Goal: Use online tool/utility

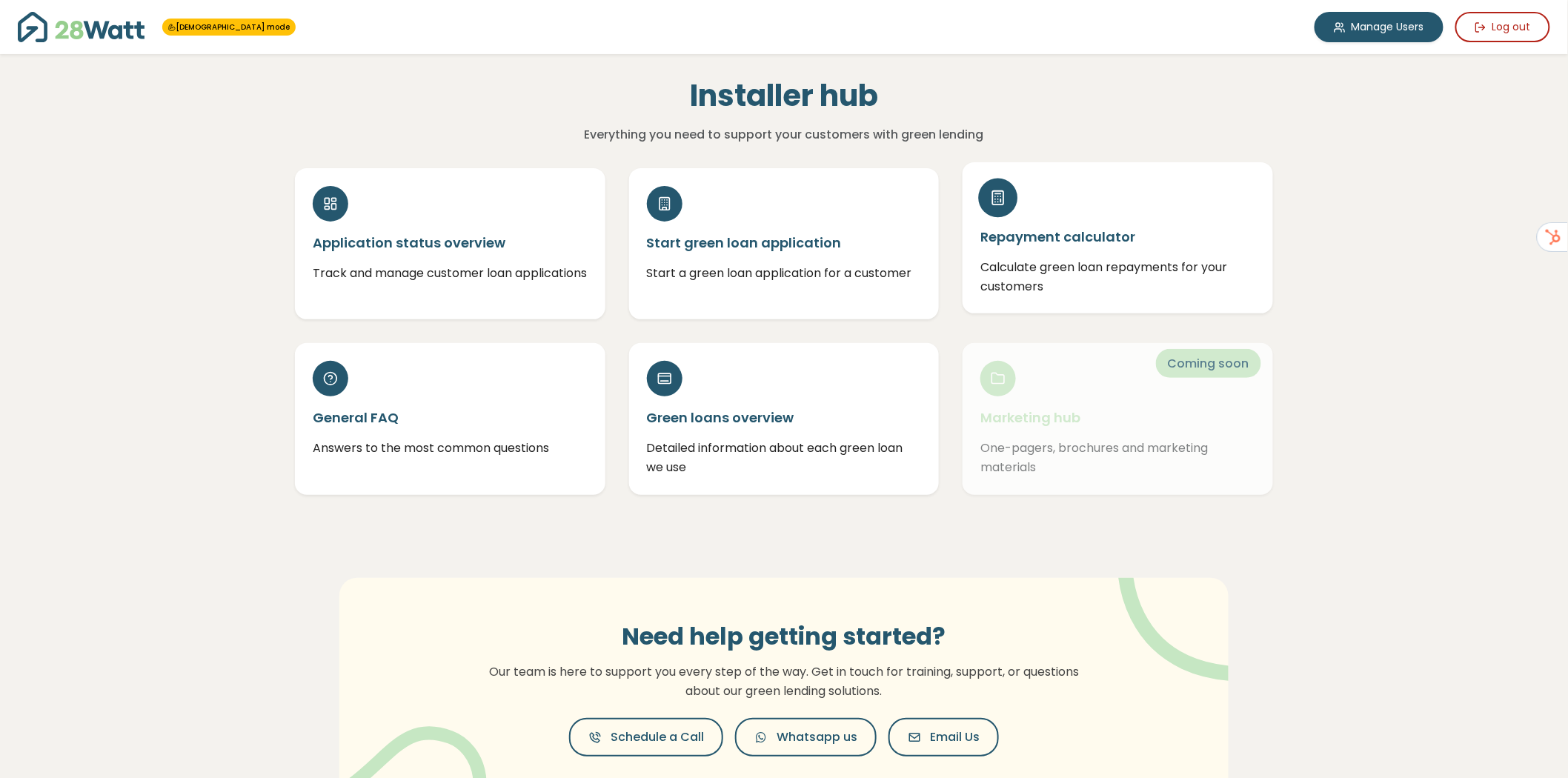
click at [1079, 238] on h5 "Repayment calculator" at bounding box center [1117, 236] width 275 height 18
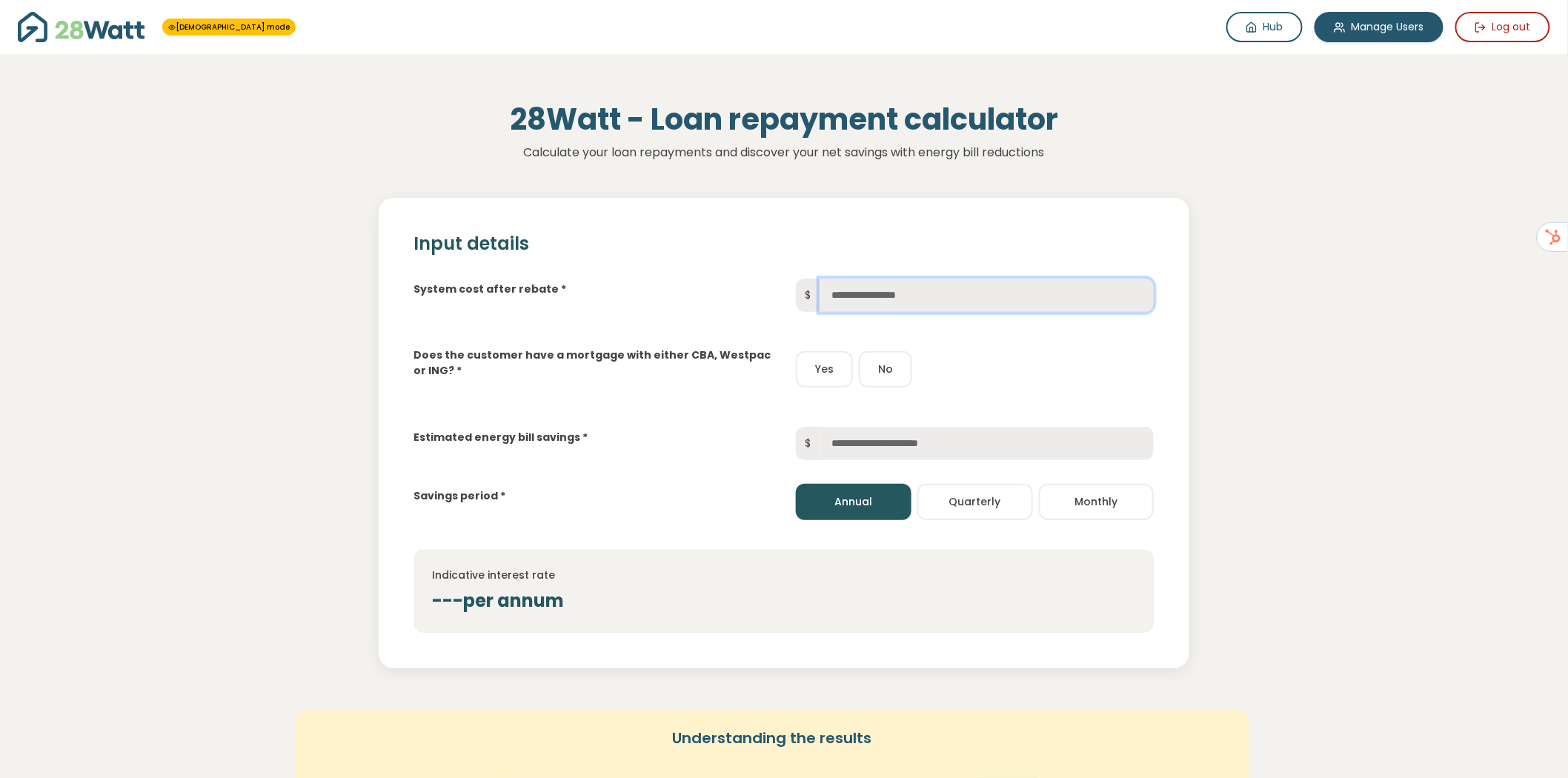
click at [891, 297] on input "text" at bounding box center [986, 296] width 334 height 33
type input "******"
click at [1025, 335] on div "Does the customer have a mortgage with either CBA, Westpac or ING? * Yes No" at bounding box center [784, 357] width 764 height 68
click at [826, 367] on button "Yes" at bounding box center [825, 370] width 57 height 37
drag, startPoint x: 430, startPoint y: 601, endPoint x: 515, endPoint y: 595, distance: 85.2
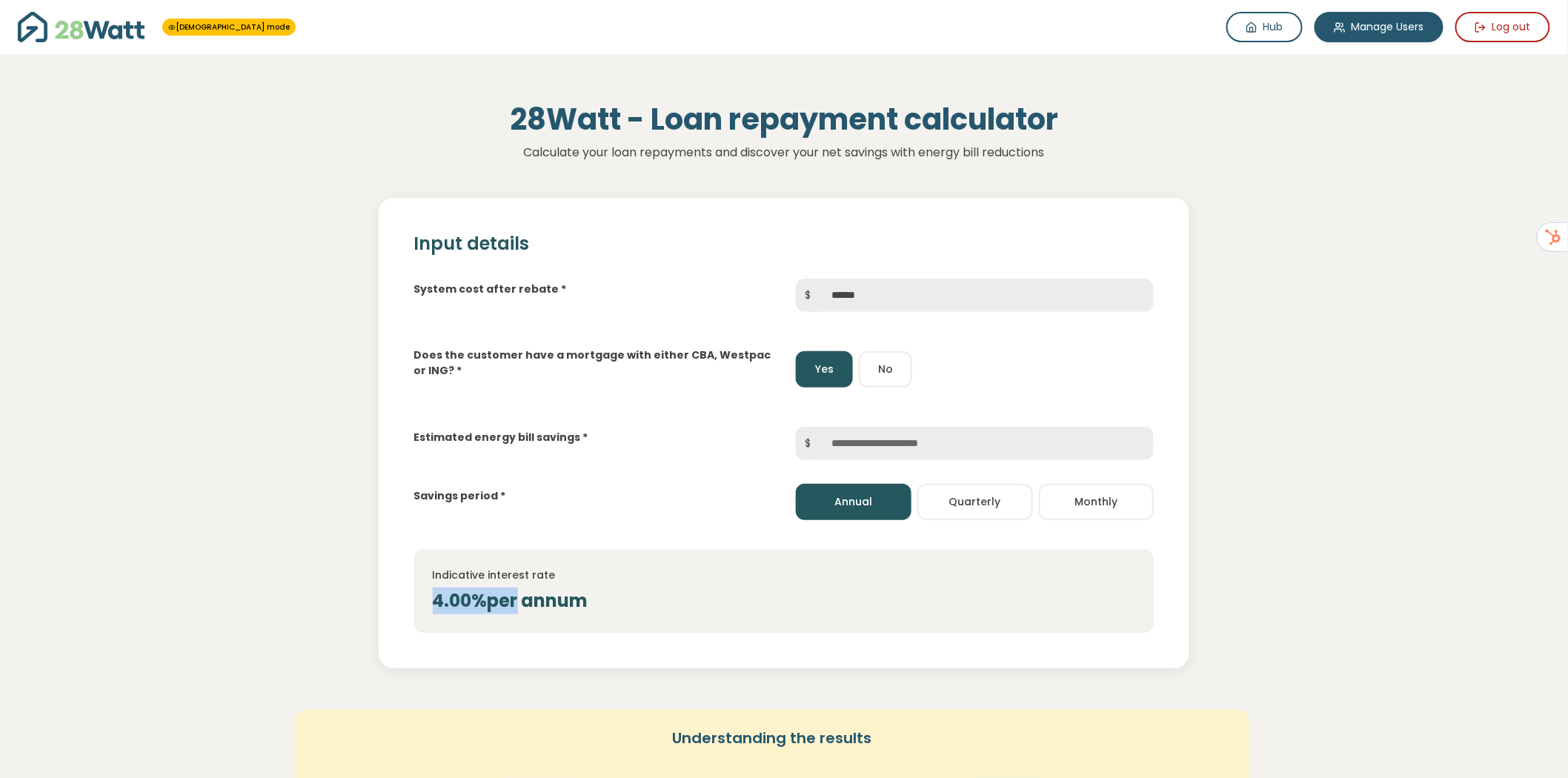
click at [515, 595] on div "Indicative interest rate 4.00% per annum" at bounding box center [784, 591] width 740 height 83
click at [888, 367] on button "No" at bounding box center [885, 370] width 53 height 37
click at [556, 587] on div "6.50% per annum" at bounding box center [784, 600] width 704 height 26
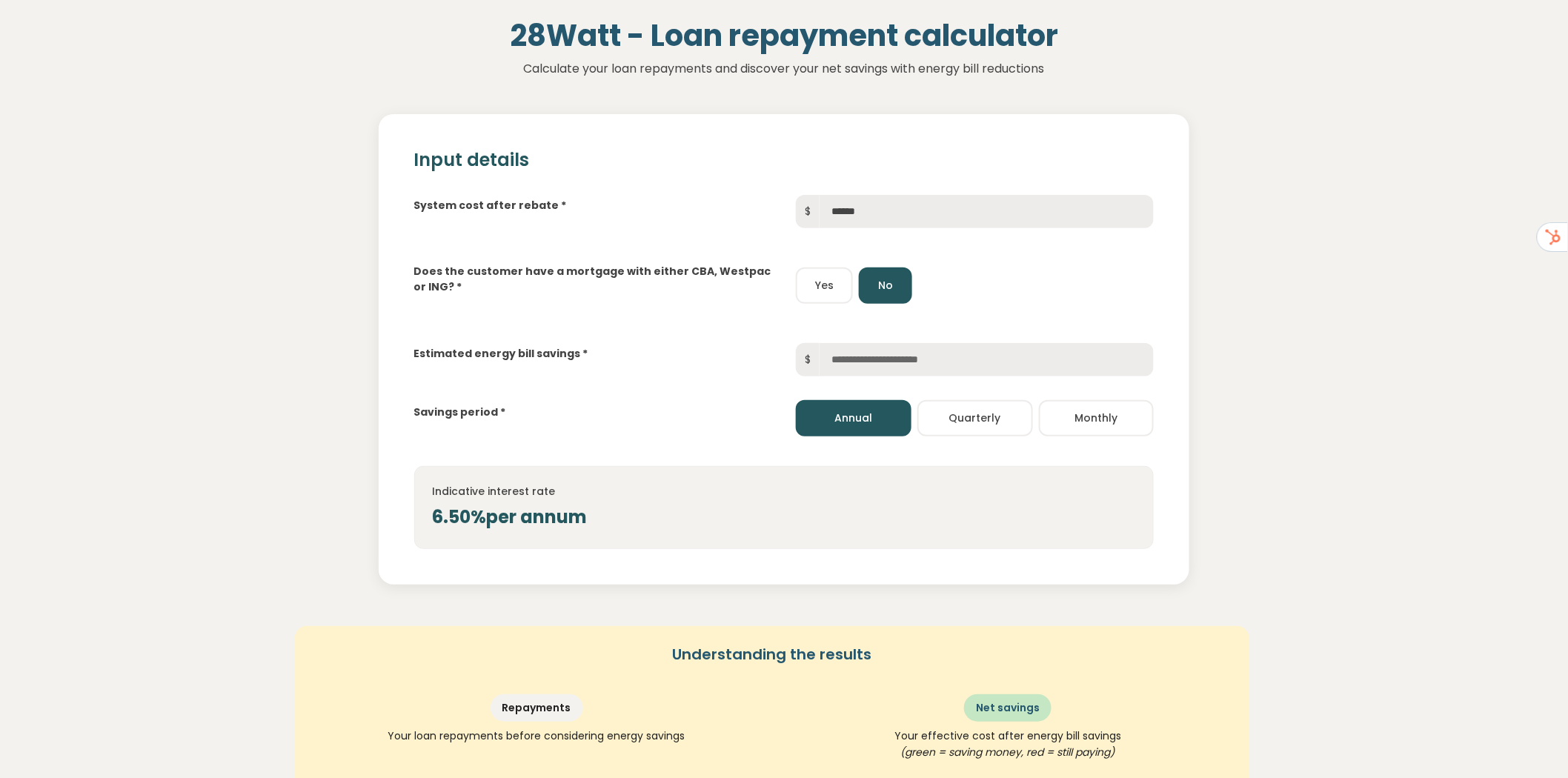
scroll to position [149, 0]
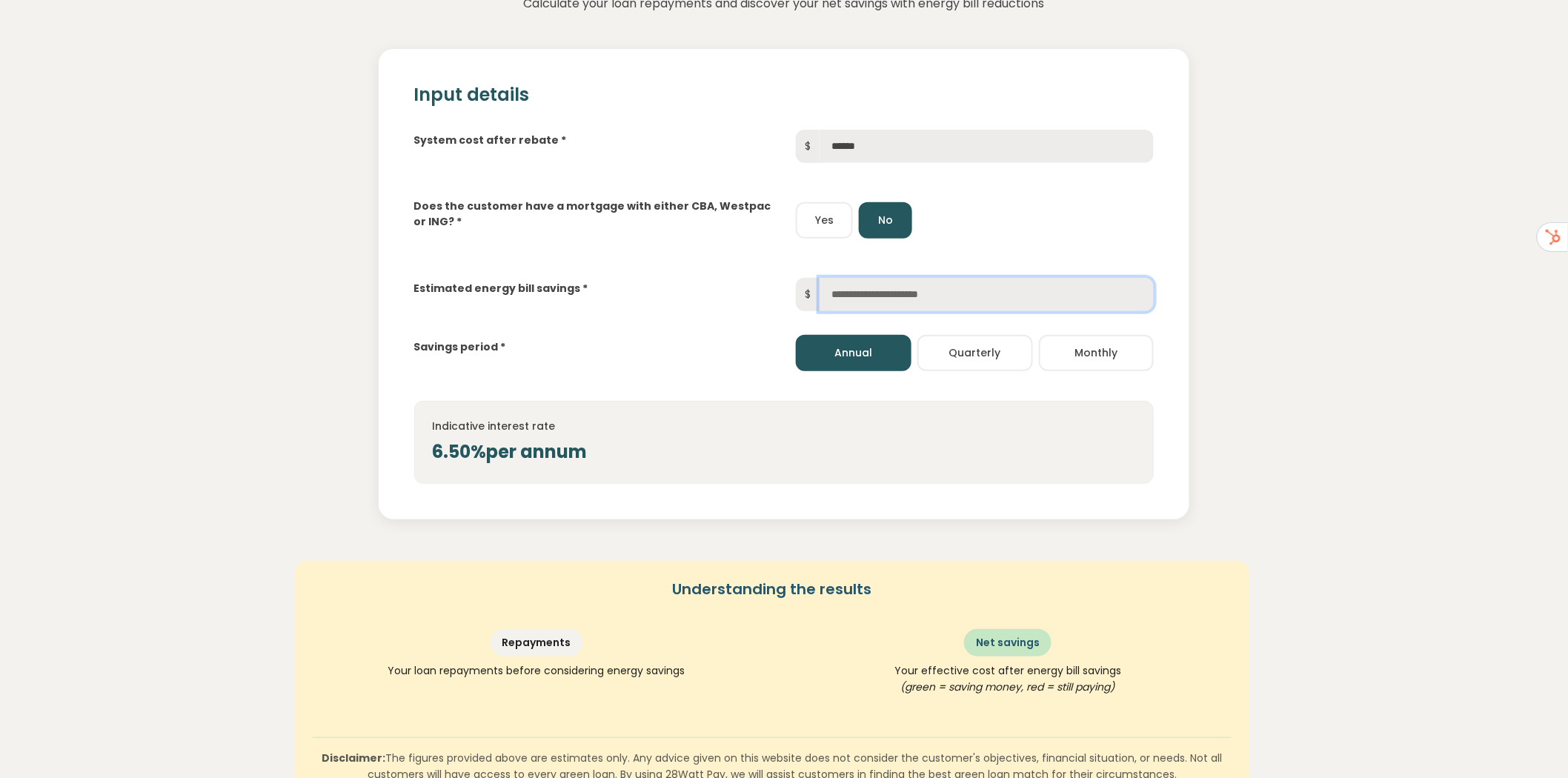
click at [888, 302] on input "text" at bounding box center [986, 295] width 334 height 33
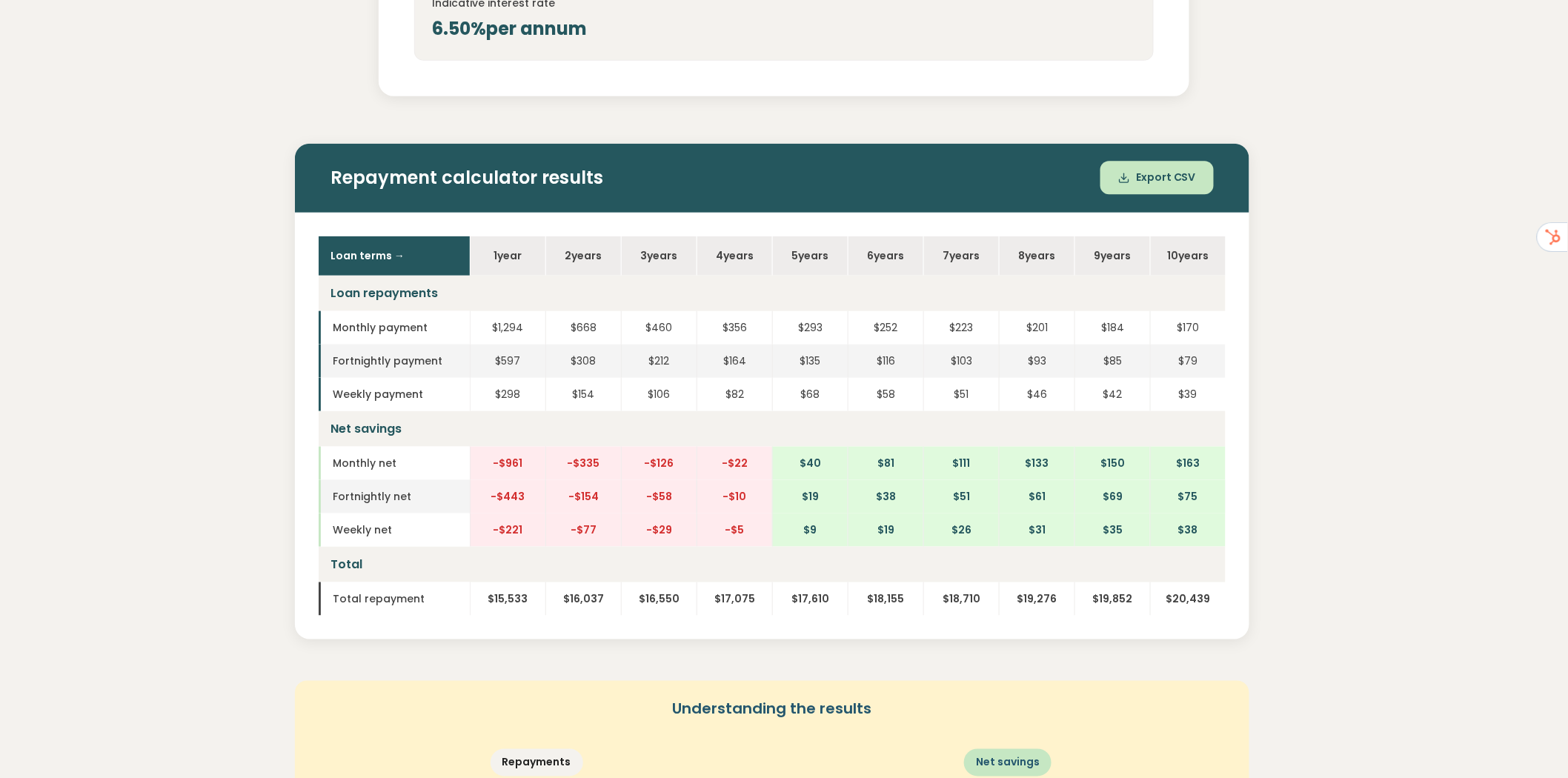
scroll to position [598, 0]
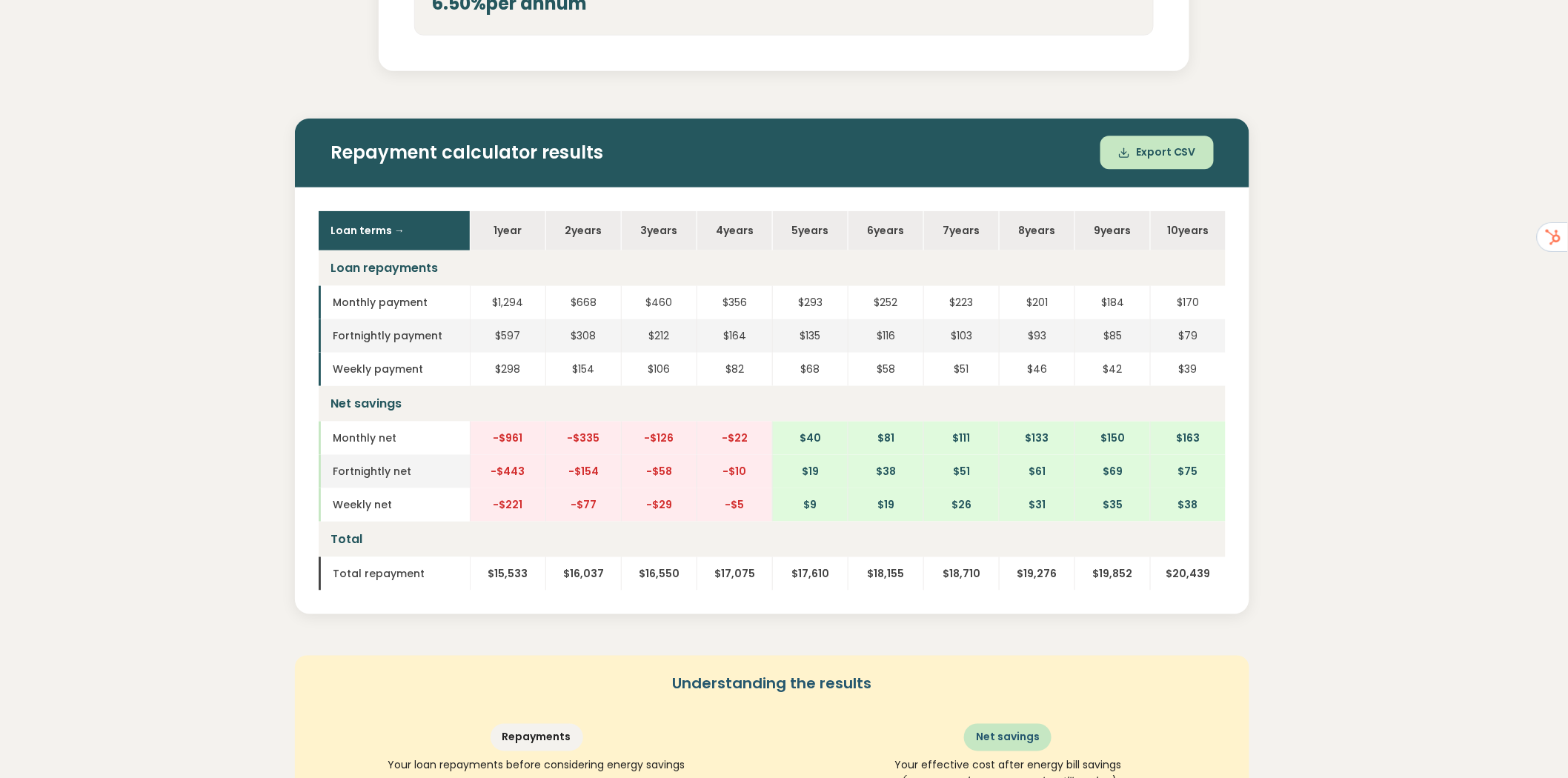
type input "*****"
drag, startPoint x: 501, startPoint y: 301, endPoint x: 746, endPoint y: 301, distance: 245.0
click at [746, 301] on tr "Monthly payment $1,294 $668 $460 $356 $293 $252 $223 $201 $184 $170" at bounding box center [772, 303] width 907 height 33
click at [746, 301] on td "$356" at bounding box center [734, 303] width 76 height 33
click at [691, 333] on td "$212" at bounding box center [658, 336] width 76 height 33
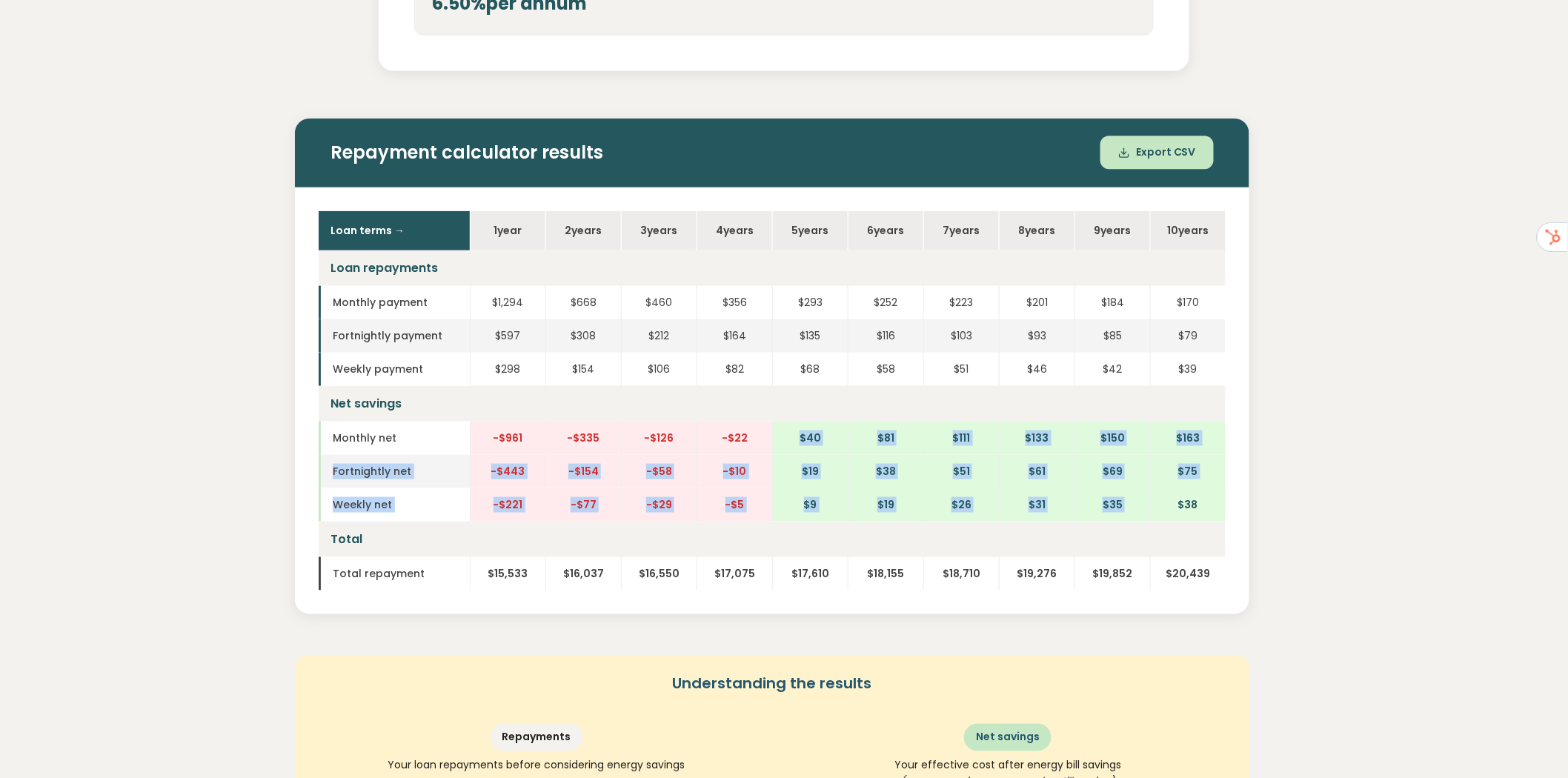
drag, startPoint x: 802, startPoint y: 435, endPoint x: 1152, endPoint y: 497, distance: 355.4
click at [1152, 497] on tbody "Loan repayments Monthly payment $1,294 $668 $460 $356 $293 $252 $223 $201 $184 …" at bounding box center [772, 420] width 907 height 340
click at [1152, 497] on td "$38" at bounding box center [1187, 505] width 76 height 33
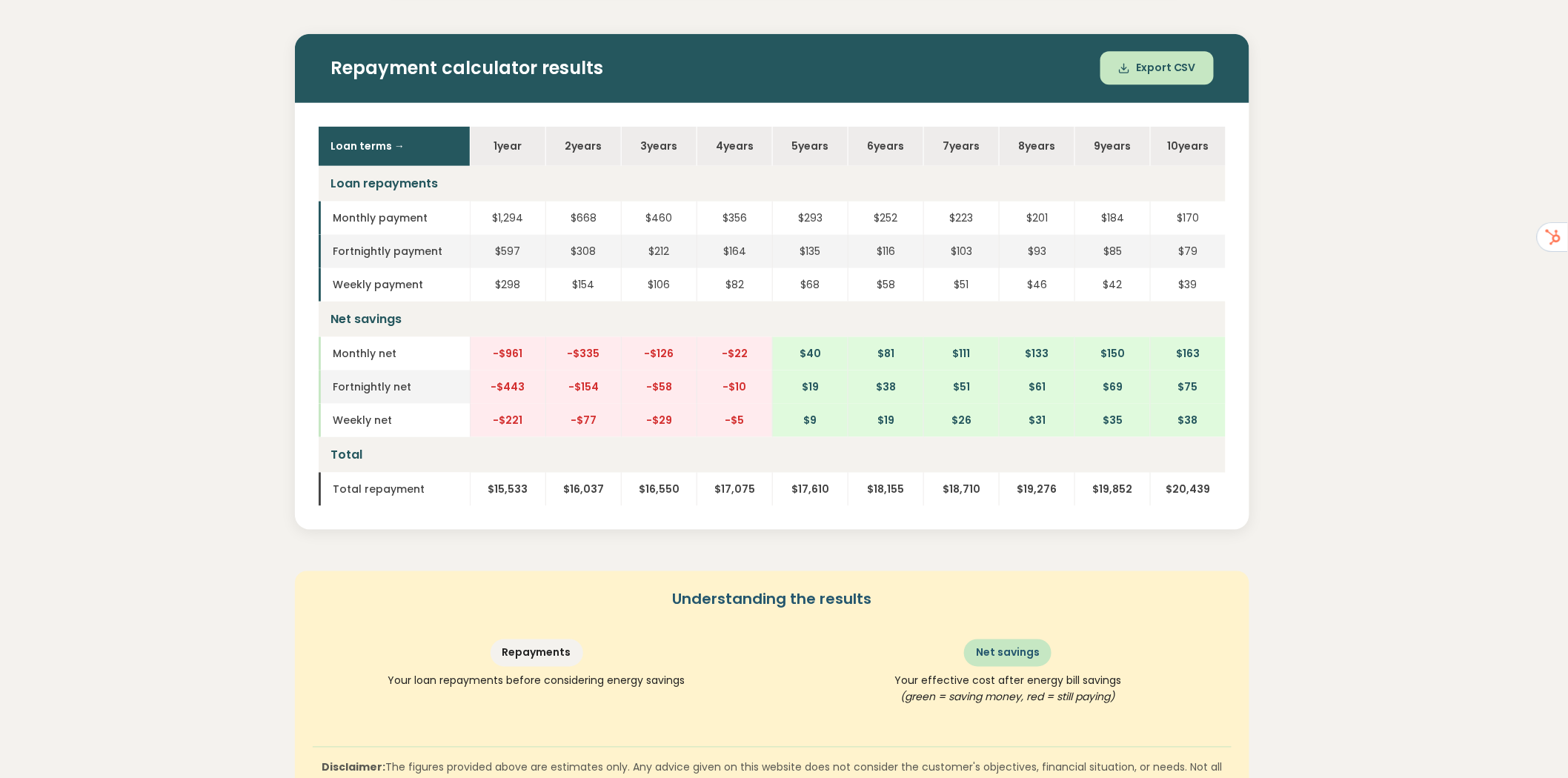
scroll to position [682, 0]
click at [783, 482] on td "$17,610" at bounding box center [809, 489] width 76 height 33
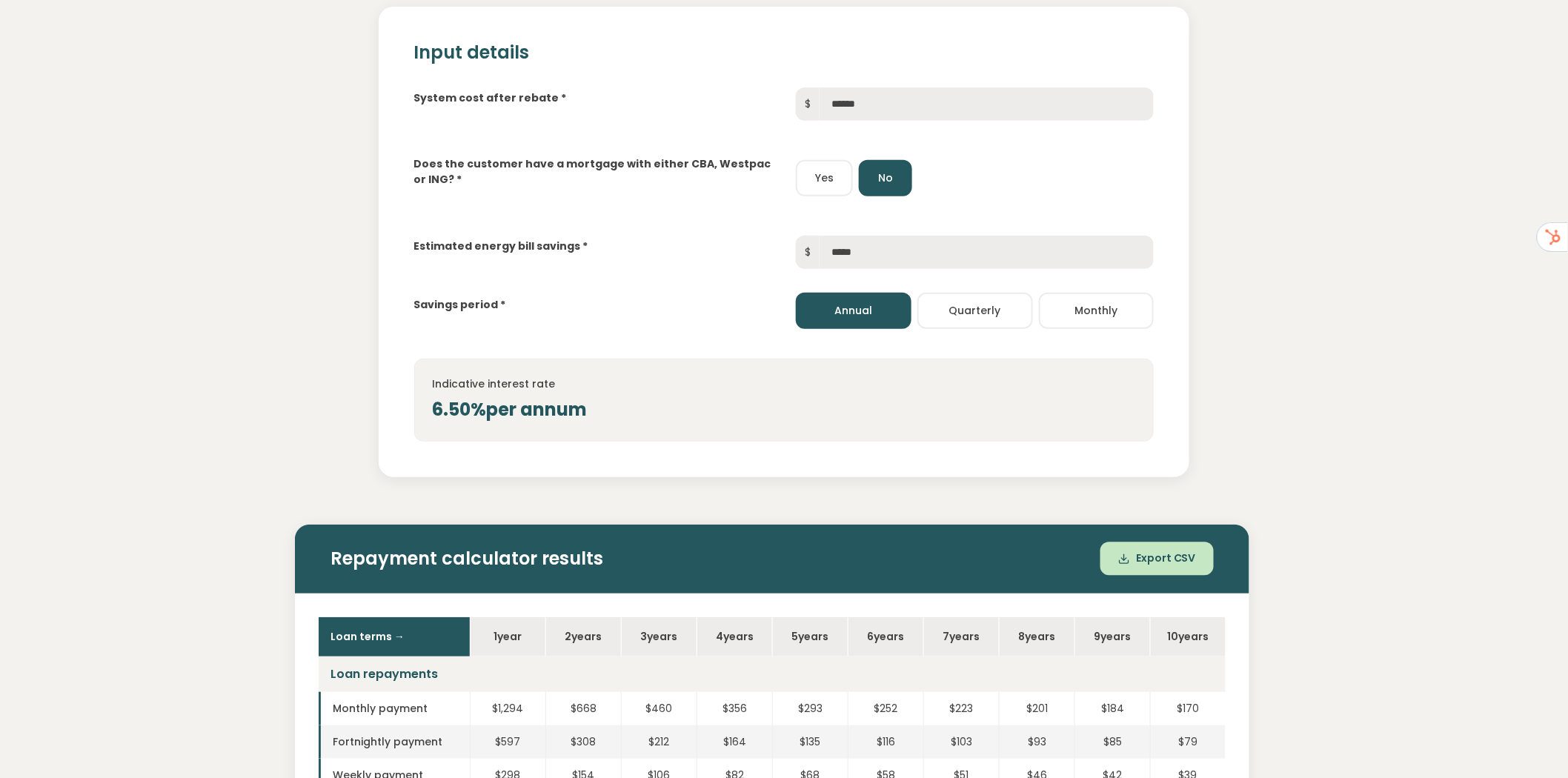
scroll to position [0, 0]
